Goal: Task Accomplishment & Management: Manage account settings

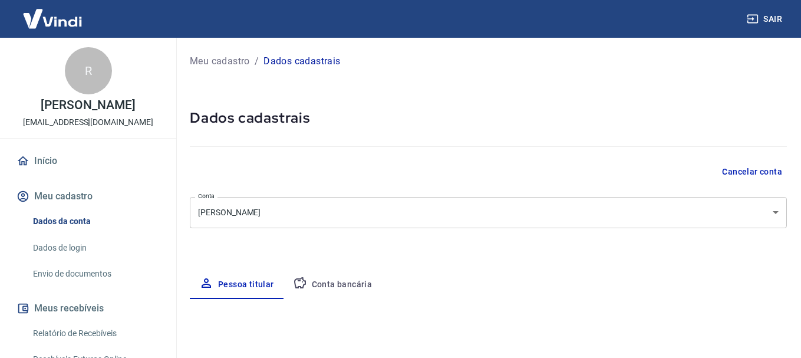
select select "MG"
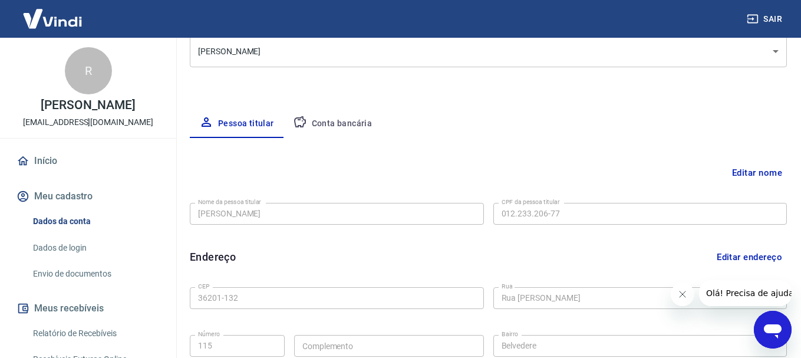
scroll to position [102, 0]
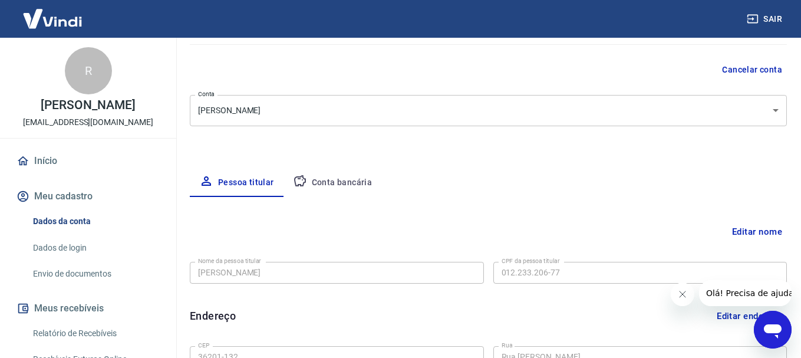
click at [349, 181] on button "Conta bancária" at bounding box center [332, 183] width 98 height 28
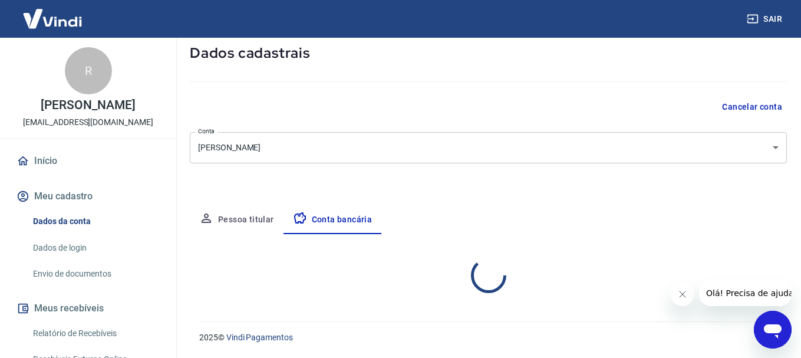
select select "1"
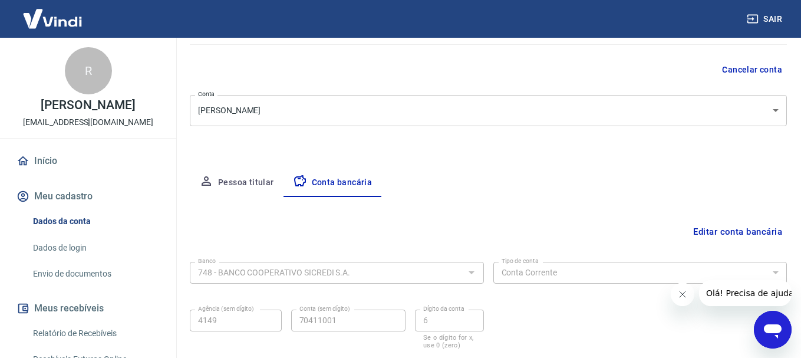
scroll to position [179, 0]
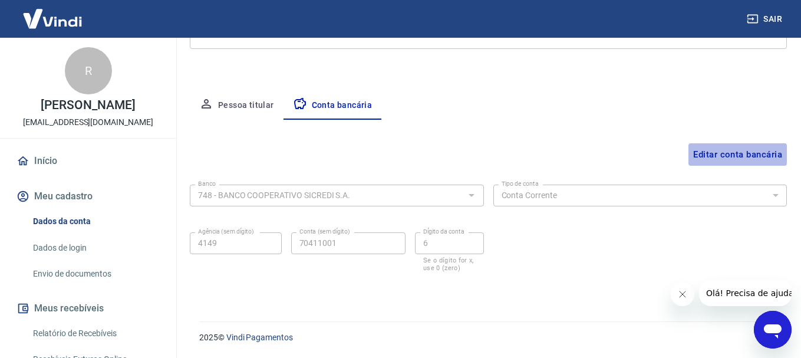
click at [757, 161] on button "Editar conta bancária" at bounding box center [737, 154] width 98 height 22
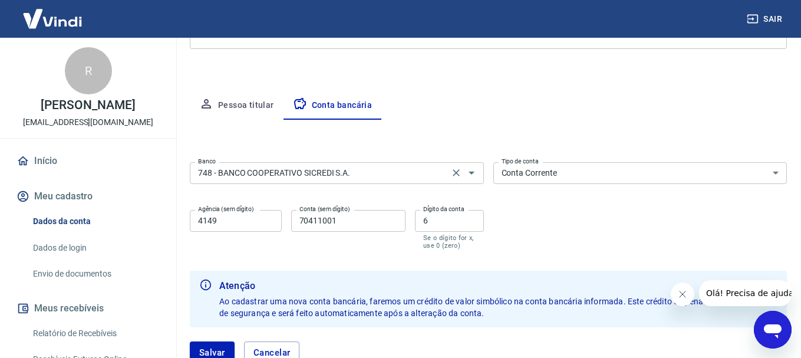
click at [445, 178] on input "748 - BANCO COOPERATIVO SICREDI S.A." at bounding box center [319, 173] width 252 height 15
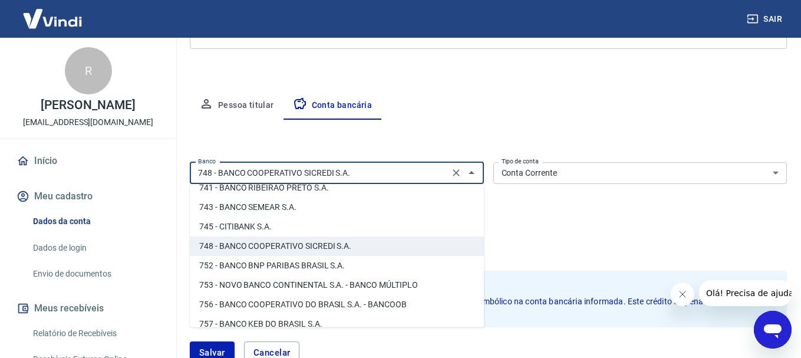
scroll to position [1906, 0]
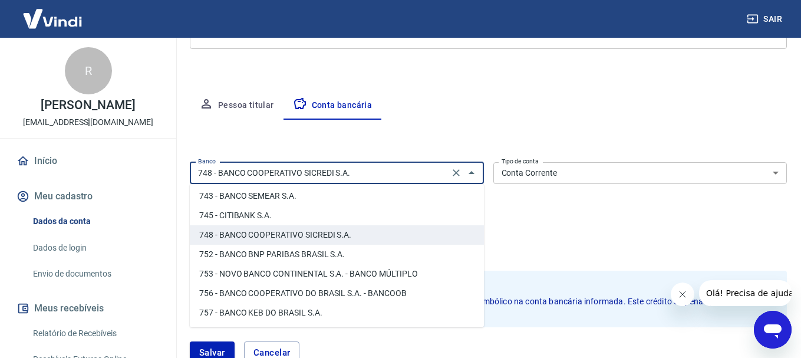
click at [237, 292] on li "756 - BANCO COOPERATIVO DO BRASIL S.A. - BANCOOB" at bounding box center [337, 292] width 294 height 19
type input "756 - BANCO COOPERATIVO DO BRASIL S.A. - BANCOOB"
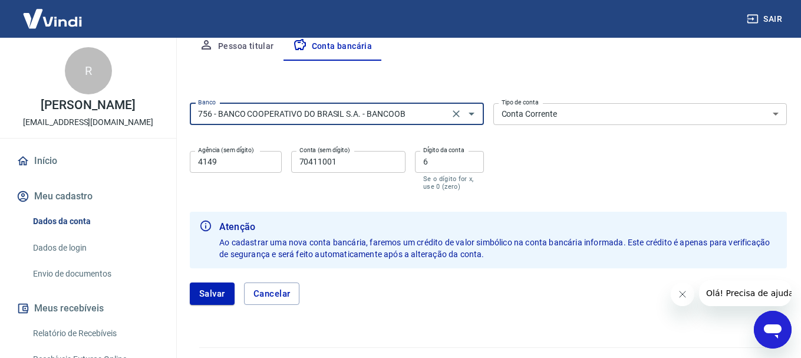
scroll to position [264, 0]
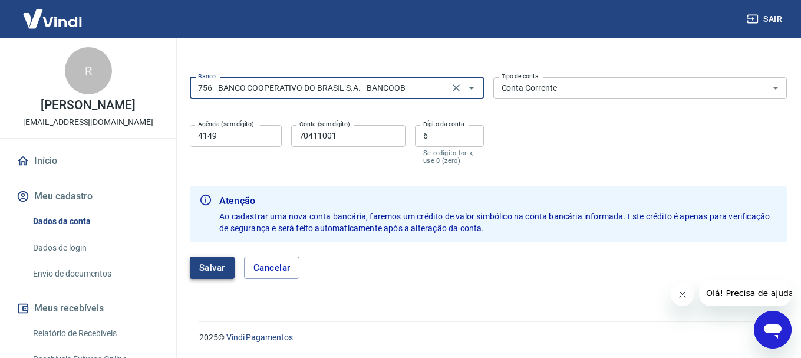
click at [213, 267] on button "Salvar" at bounding box center [212, 267] width 45 height 22
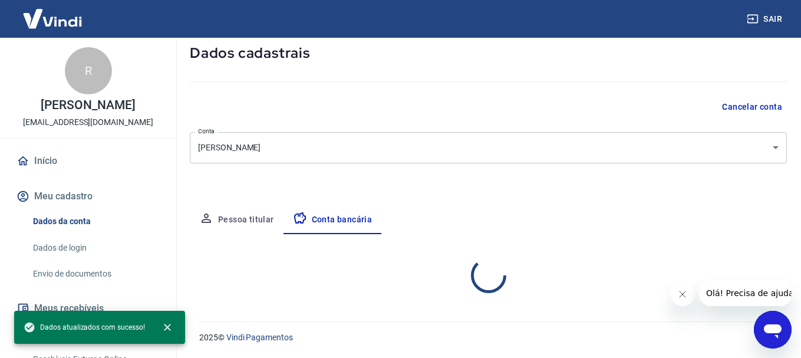
scroll to position [179, 0]
select select "1"
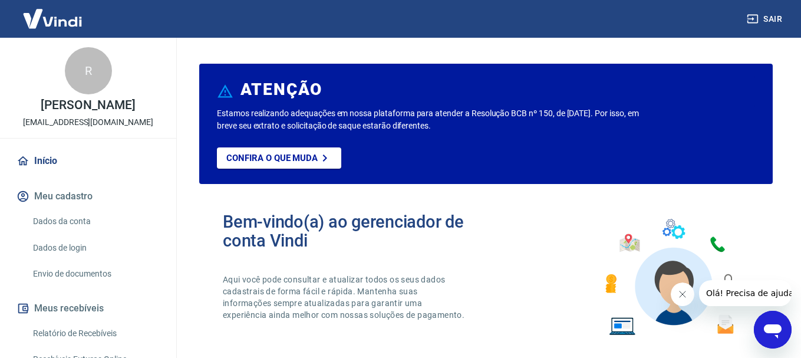
click at [83, 225] on link "Dados da conta" at bounding box center [95, 221] width 134 height 24
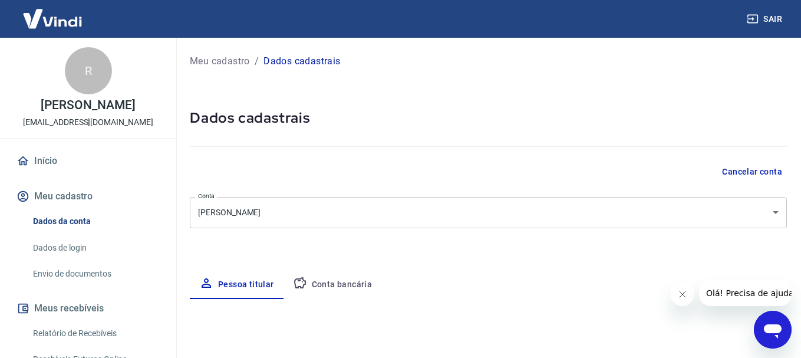
select select "MG"
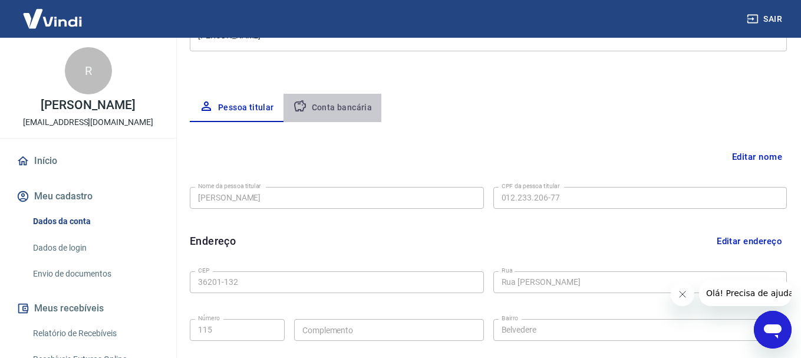
click at [340, 113] on button "Conta bancária" at bounding box center [332, 108] width 98 height 28
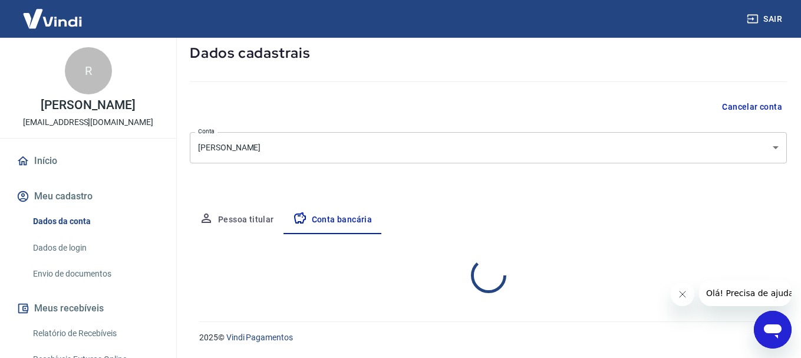
select select "1"
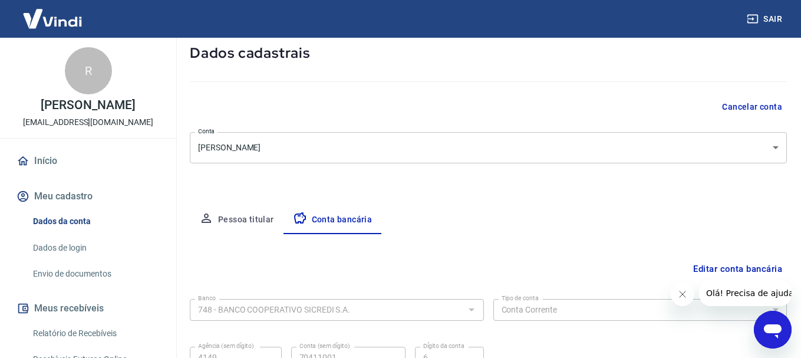
scroll to position [177, 0]
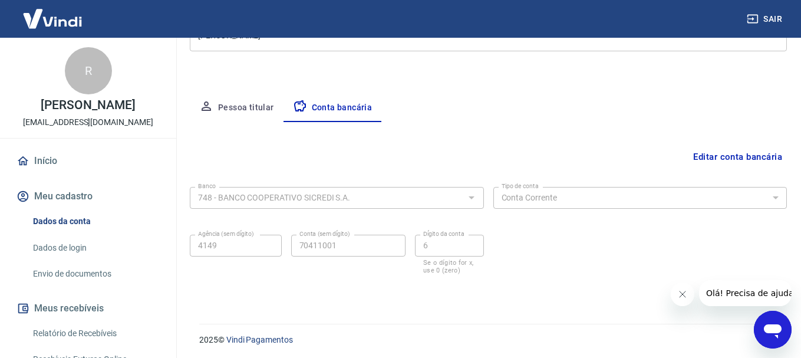
click at [753, 155] on button "Editar conta bancária" at bounding box center [737, 157] width 98 height 22
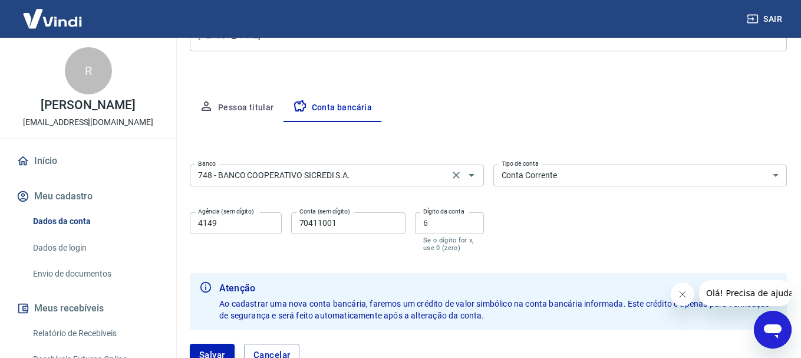
click at [370, 171] on input "748 - BANCO COOPERATIVO SICREDI S.A." at bounding box center [319, 175] width 252 height 15
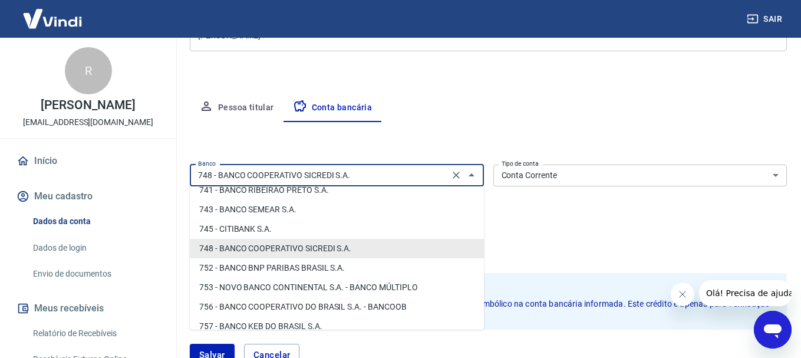
scroll to position [1906, 0]
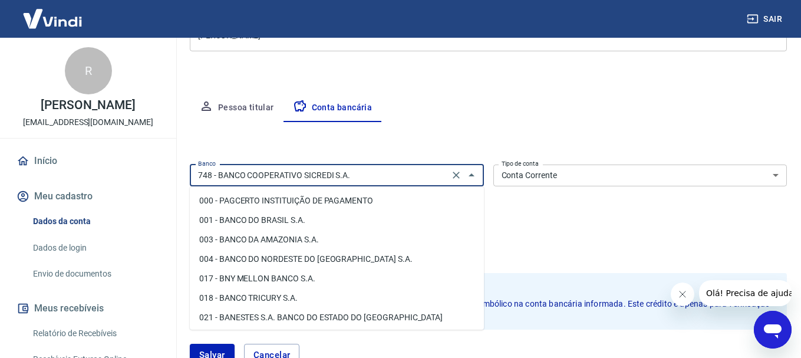
click at [413, 169] on input "748 - BANCO COOPERATIVO SICREDI S.A." at bounding box center [319, 175] width 252 height 15
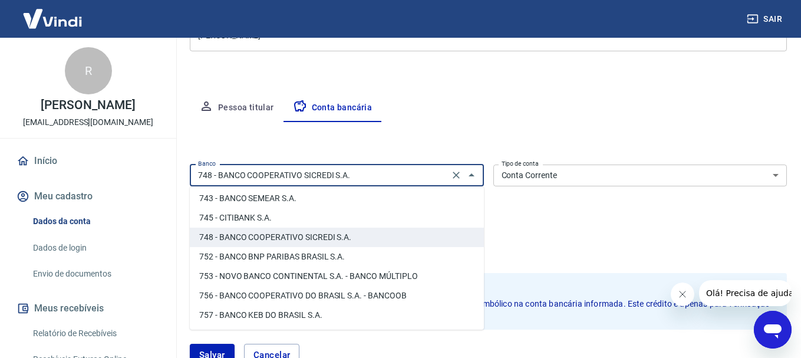
click at [222, 298] on li "756 - BANCO COOPERATIVO DO BRASIL S.A. - BANCOOB" at bounding box center [337, 295] width 294 height 19
type input "756 - BANCO COOPERATIVO DO BRASIL S.A. - BANCOOB"
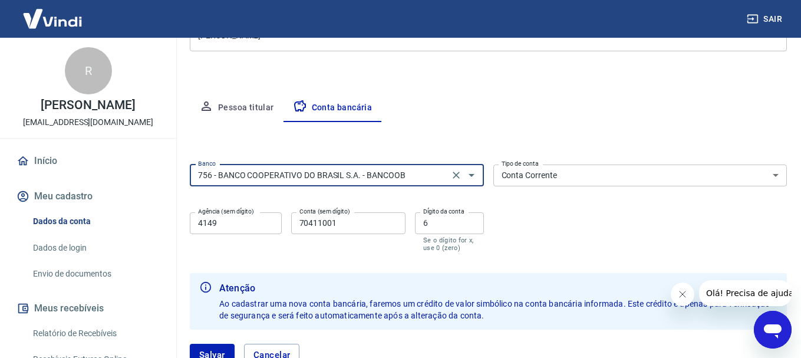
scroll to position [236, 0]
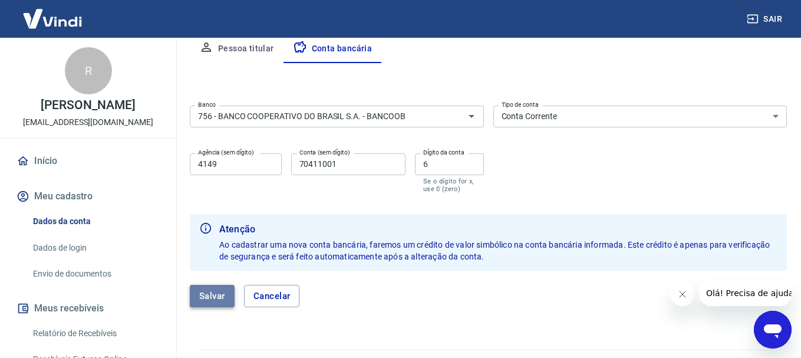
click at [207, 302] on button "Salvar" at bounding box center [212, 296] width 45 height 22
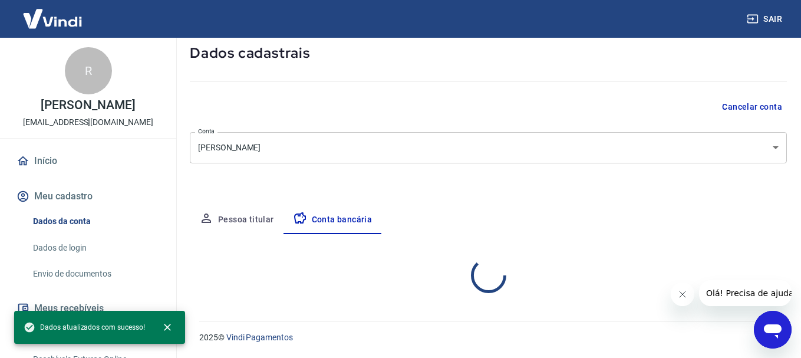
select select "1"
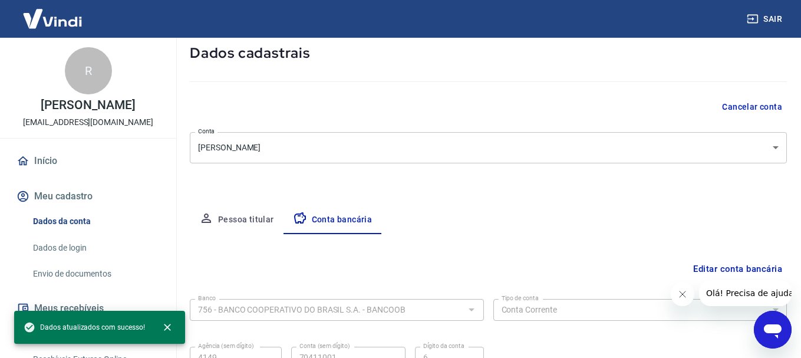
scroll to position [179, 0]
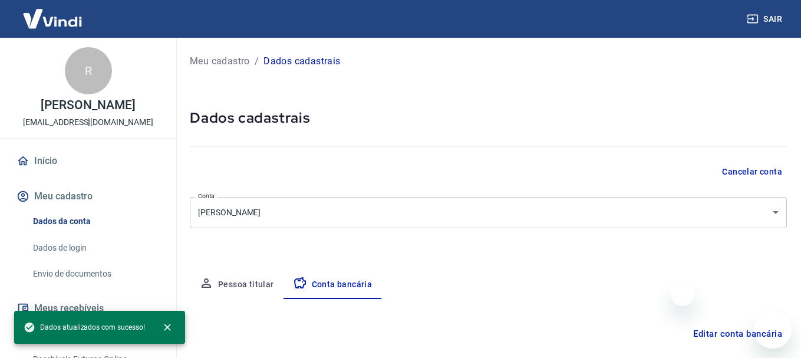
select select "1"
